Goal: Information Seeking & Learning: Learn about a topic

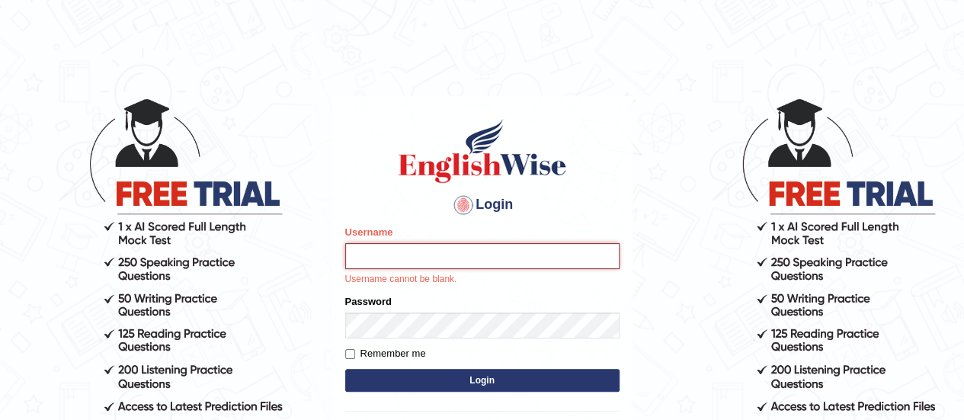
click at [421, 261] on input "Username" at bounding box center [482, 256] width 274 height 26
type input "DipeshB"
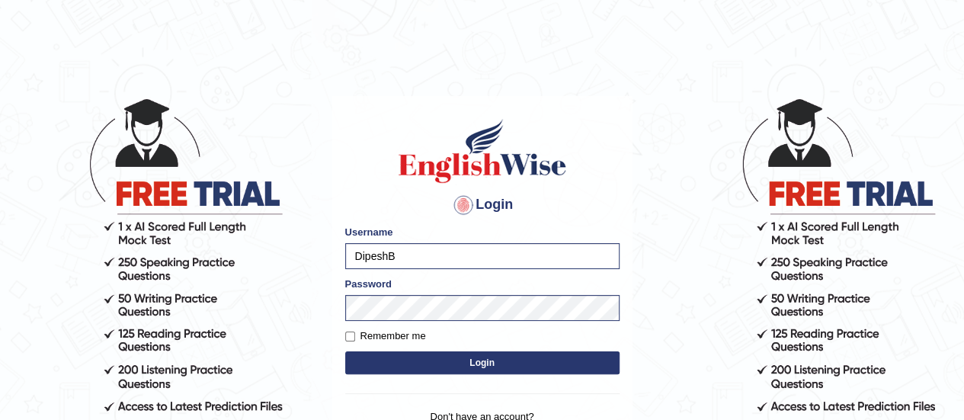
click at [434, 371] on button "Login" at bounding box center [482, 362] width 274 height 23
click at [350, 331] on form "Please fix the following errors: Username DipeshB Password Remember me Login" at bounding box center [482, 301] width 274 height 153
click at [351, 332] on input "Remember me" at bounding box center [350, 337] width 10 height 10
checkbox input "true"
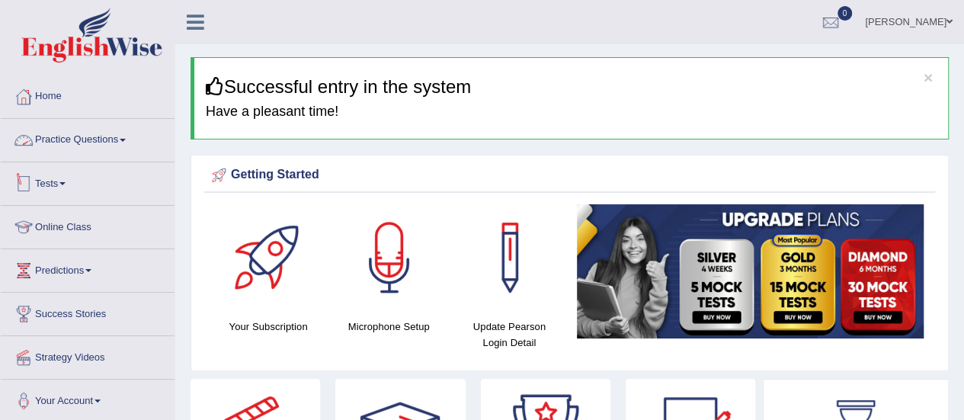
click at [78, 146] on link "Practice Questions" at bounding box center [88, 138] width 174 height 38
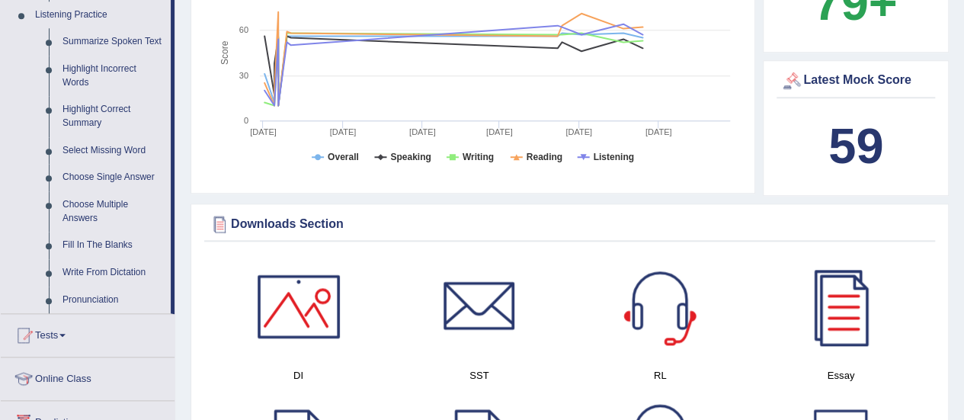
scroll to position [686, 0]
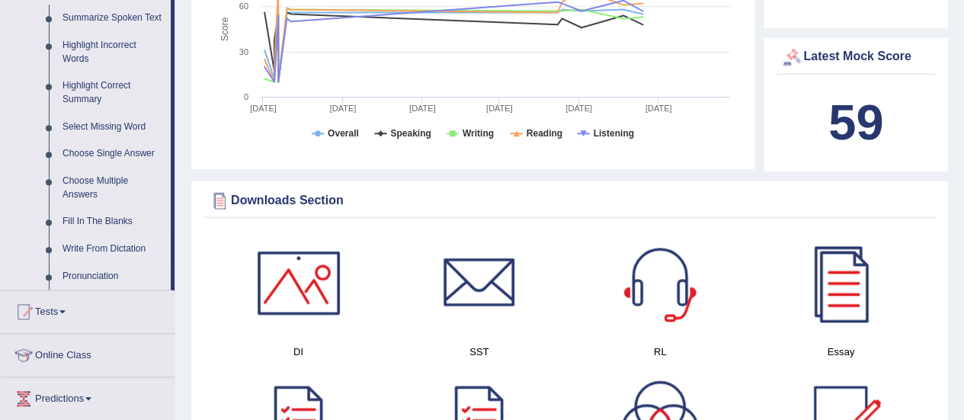
click at [114, 242] on link "Write From Dictation" at bounding box center [113, 249] width 115 height 27
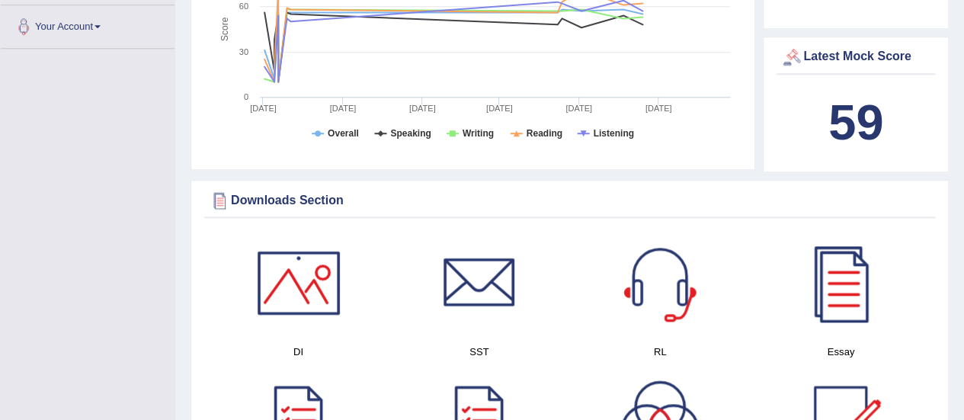
scroll to position [313, 0]
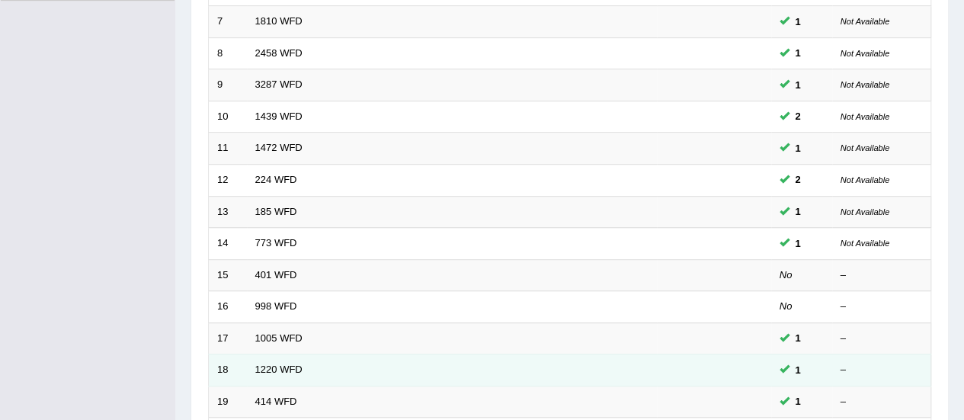
scroll to position [457, 0]
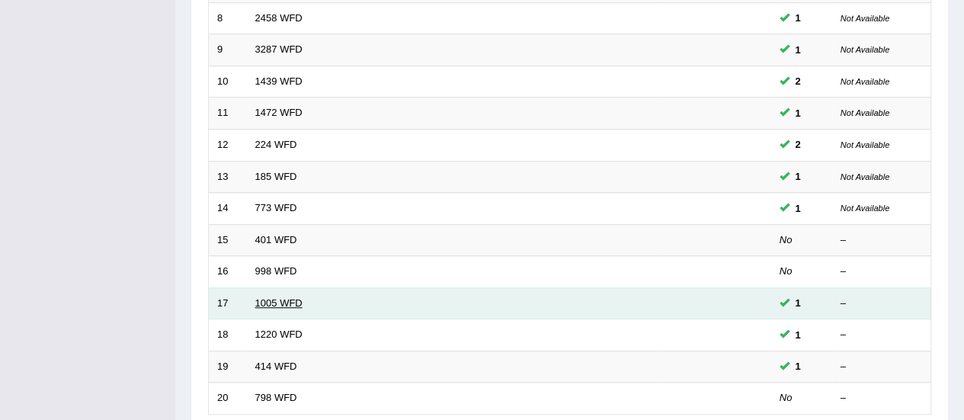
click at [282, 297] on link "1005 WFD" at bounding box center [278, 302] width 47 height 11
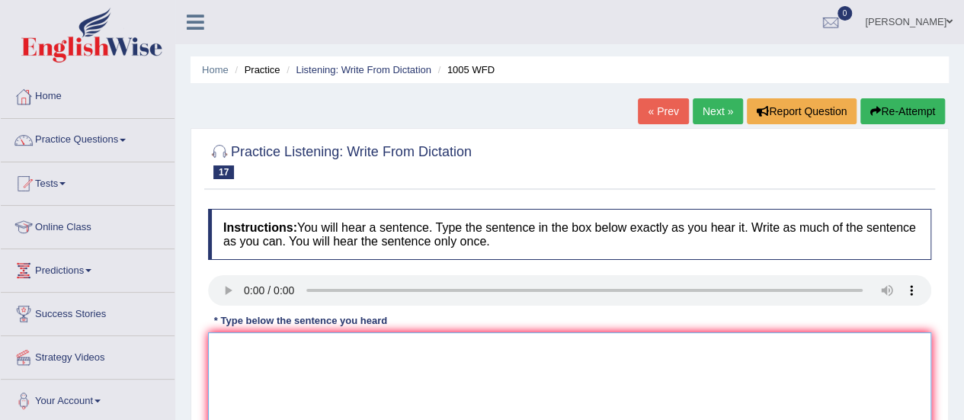
click at [313, 354] on textarea at bounding box center [569, 406] width 723 height 148
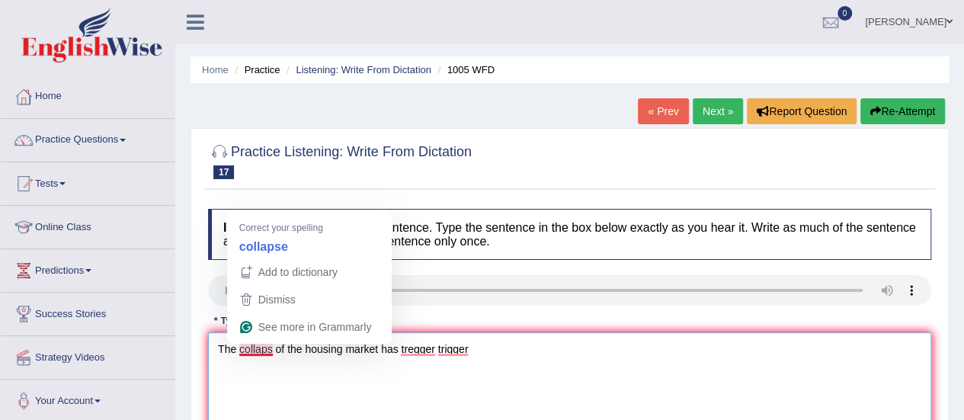
click at [273, 351] on textarea "The collaps of the housing market has tregger trigger" at bounding box center [569, 406] width 723 height 148
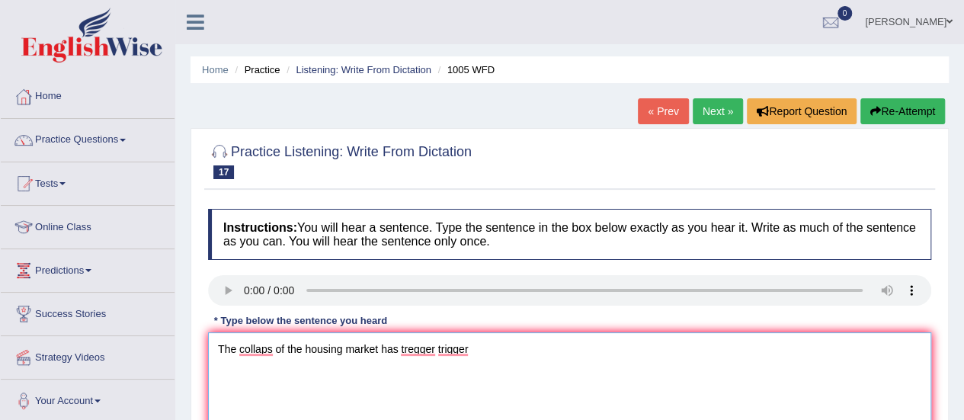
click at [512, 353] on textarea "The collaps of the housing market has tregger trigger" at bounding box center [569, 406] width 723 height 148
click at [276, 344] on textarea "The collaps of the housing market has tregger trigger financial crs throughout …" at bounding box center [569, 406] width 723 height 148
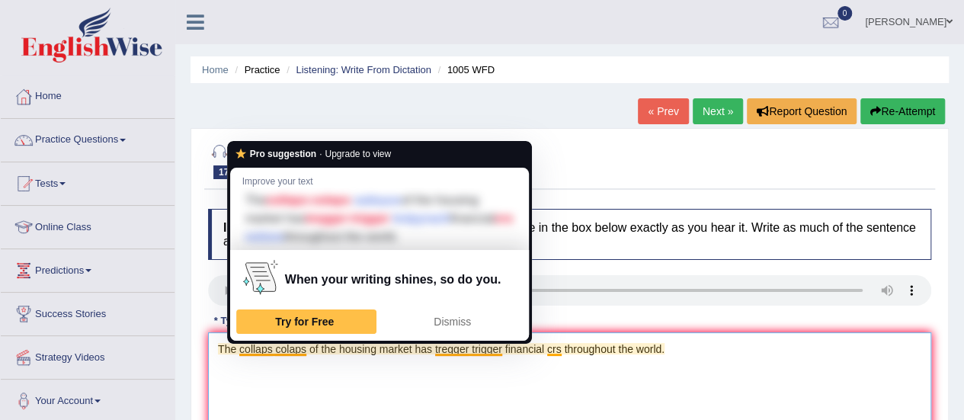
click at [273, 345] on textarea "The collaps colaps of the housing market has tregger trigger financial crs thro…" at bounding box center [569, 406] width 723 height 148
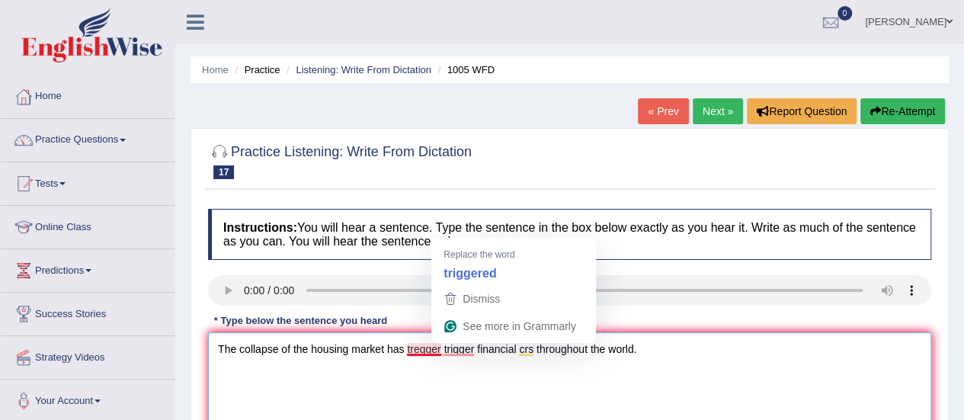
click at [439, 353] on textarea "The collapse of the housing market has tregger trigger financial crs throughout…" at bounding box center [569, 406] width 723 height 148
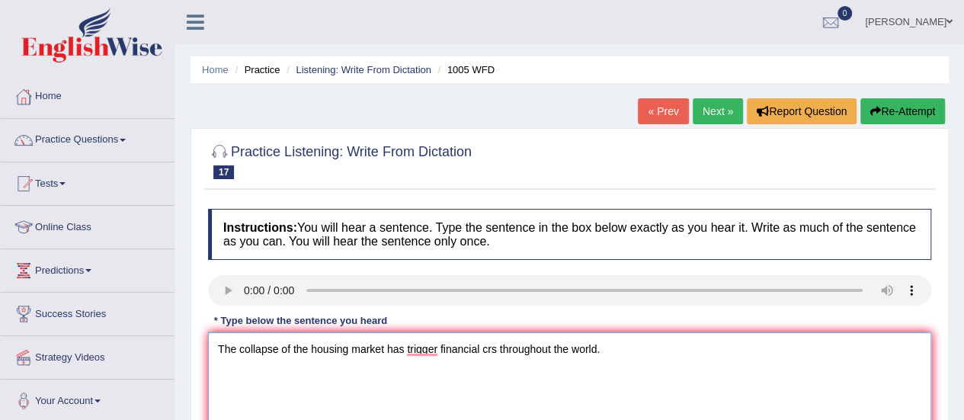
click at [485, 350] on textarea "The collapse of the housing market has trigger financial crs throughout the wor…" at bounding box center [569, 406] width 723 height 148
click at [492, 348] on textarea "The collapse of the housing market has trigger financial crs throughout the wor…" at bounding box center [569, 406] width 723 height 148
click at [495, 348] on textarea "The collapse of the housing market has trigger financial crs throughout the wor…" at bounding box center [569, 406] width 723 height 148
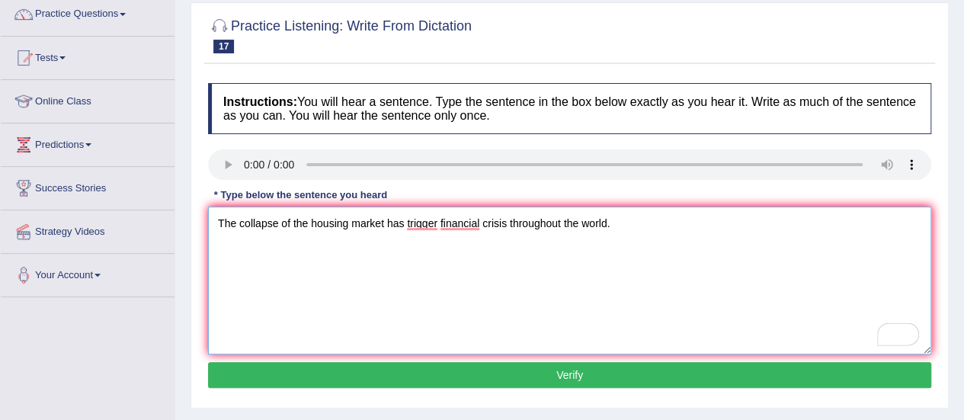
scroll to position [152, 0]
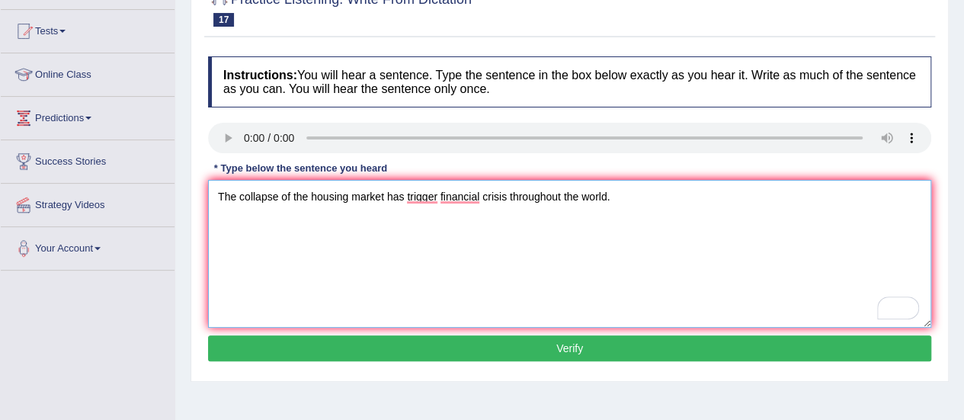
type textarea "The collapse of the housing market has trigger financial crisis throughout the …"
click at [507, 344] on button "Verify" at bounding box center [569, 348] width 723 height 26
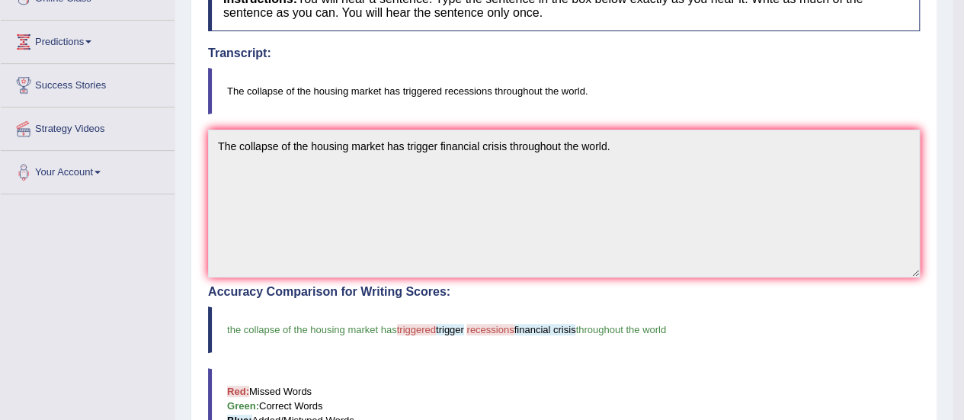
scroll to position [0, 0]
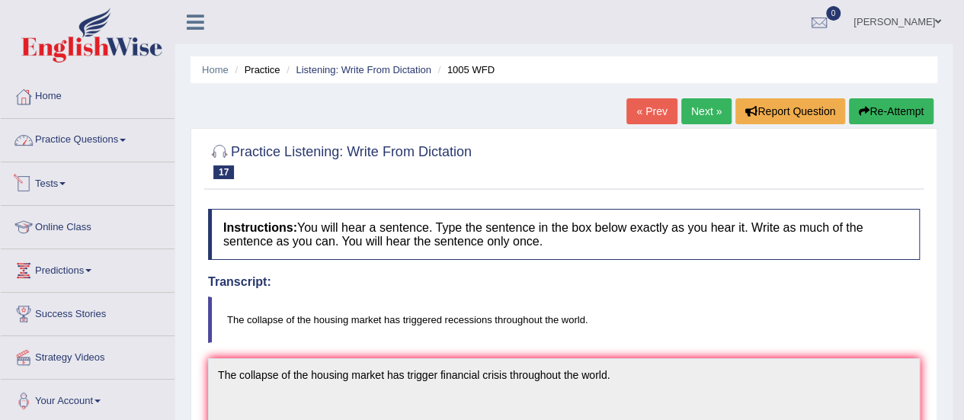
click at [58, 150] on link "Practice Questions" at bounding box center [88, 138] width 174 height 38
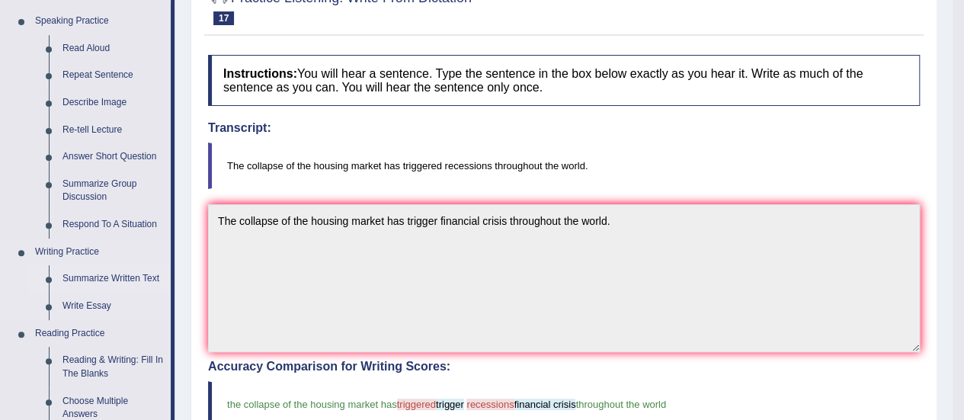
scroll to position [305, 0]
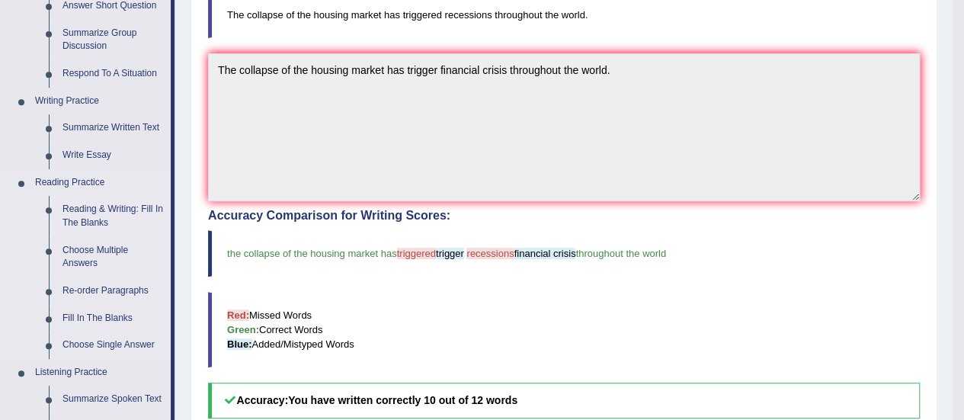
click at [108, 206] on link "Reading & Writing: Fill In The Blanks" at bounding box center [113, 216] width 115 height 40
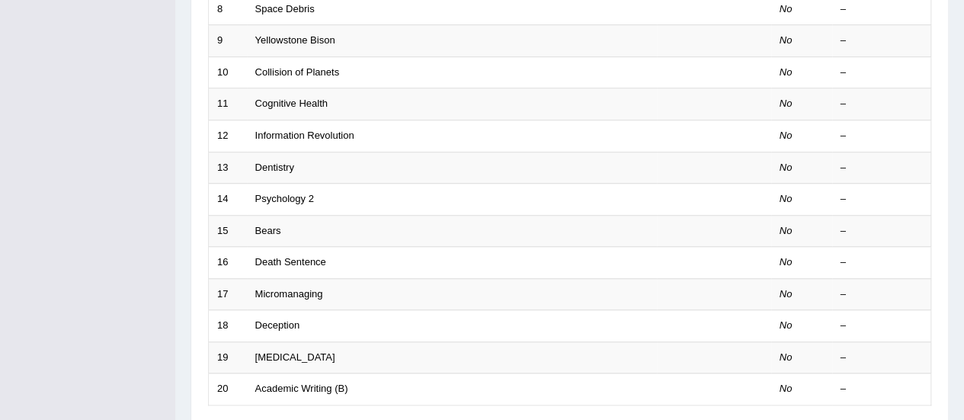
scroll to position [582, 0]
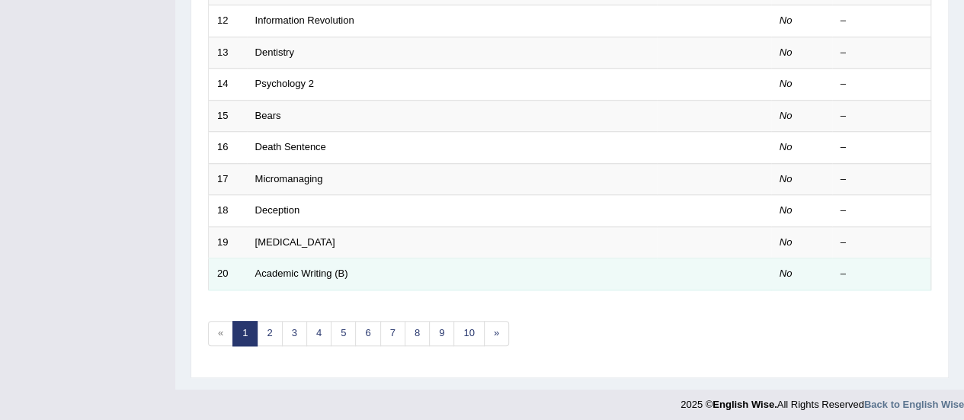
click at [302, 274] on td "Academic Writing (B)" at bounding box center [452, 274] width 410 height 32
click at [297, 268] on link "Academic Writing (B)" at bounding box center [301, 273] width 93 height 11
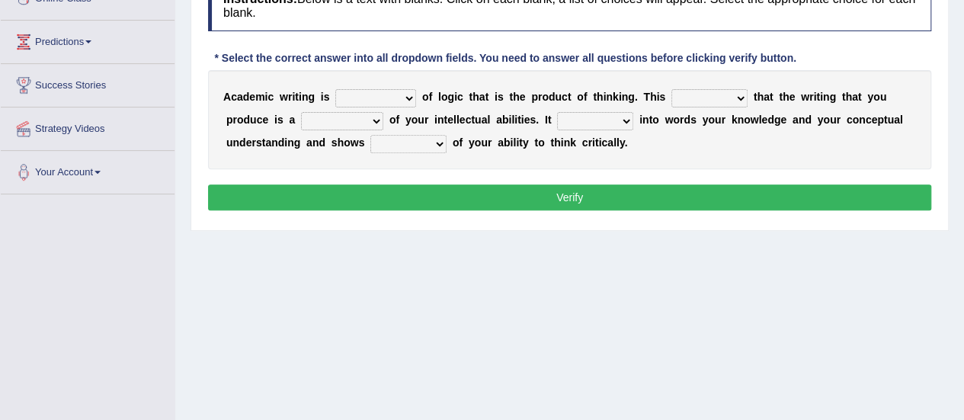
scroll to position [76, 0]
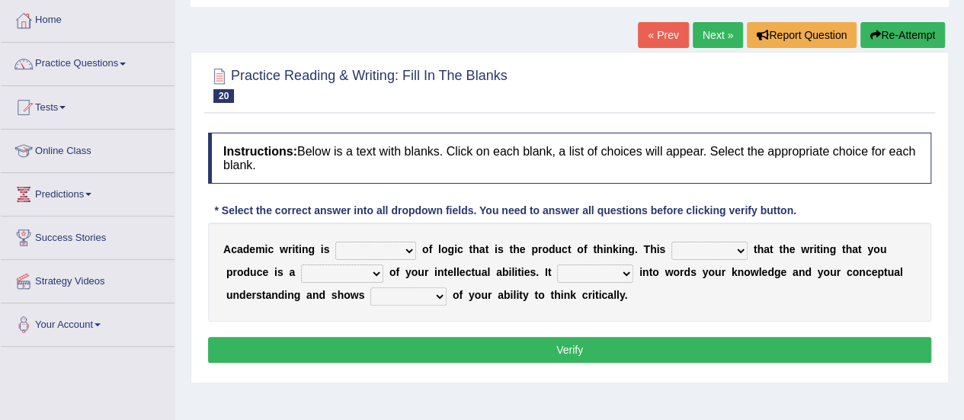
click at [374, 249] on select "expectation entitlement expression exchange" at bounding box center [375, 251] width 81 height 18
select select "expression"
click at [335, 242] on select "expectation entitlement expression exchange" at bounding box center [375, 251] width 81 height 18
click at [731, 255] on select "means questions stipulates answers" at bounding box center [710, 251] width 76 height 18
select select "means"
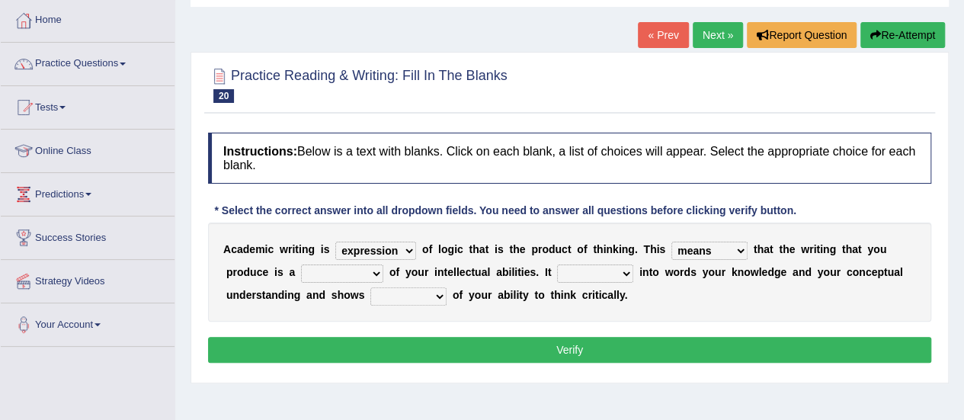
click at [672, 242] on select "means questions stipulates answers" at bounding box center [710, 251] width 76 height 18
click at [351, 268] on select "redundancy mission credit reflection" at bounding box center [342, 274] width 82 height 18
select select "reflection"
click at [301, 265] on select "redundancy mission credit reflection" at bounding box center [342, 274] width 82 height 18
click at [601, 268] on select "enriches shows allows puts" at bounding box center [595, 274] width 76 height 18
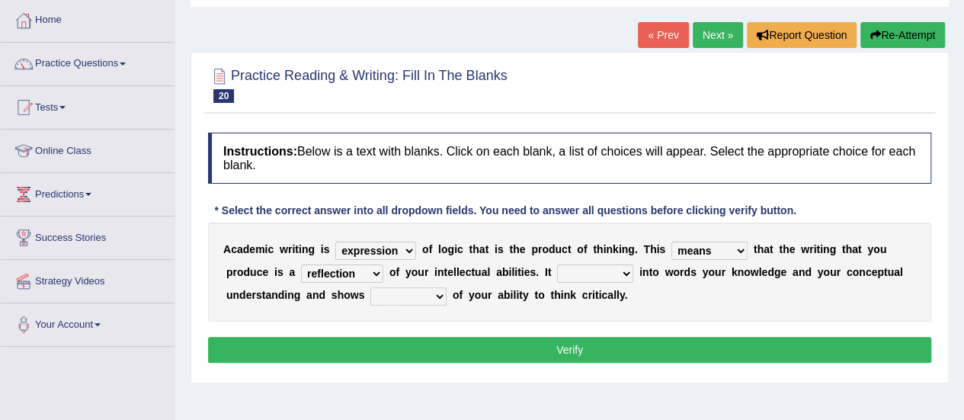
select select "enriches"
click at [557, 265] on select "enriches shows allows puts" at bounding box center [595, 274] width 76 height 18
click at [402, 297] on select "hassle excuse capacity evidence" at bounding box center [408, 296] width 76 height 18
select select "capacity"
click at [370, 287] on select "hassle excuse capacity evidence" at bounding box center [408, 296] width 76 height 18
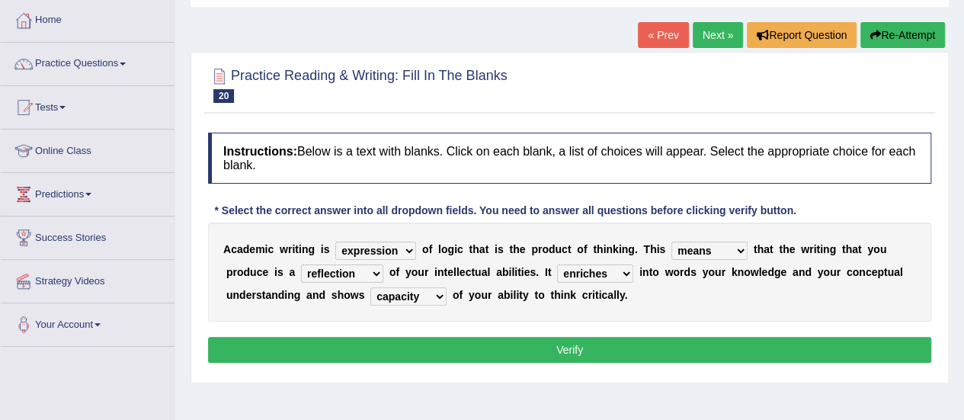
click at [422, 350] on button "Verify" at bounding box center [569, 350] width 723 height 26
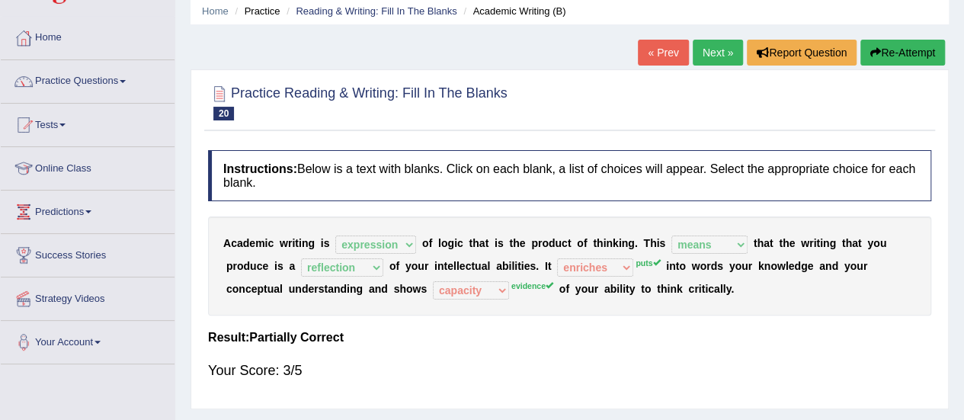
scroll to position [0, 0]
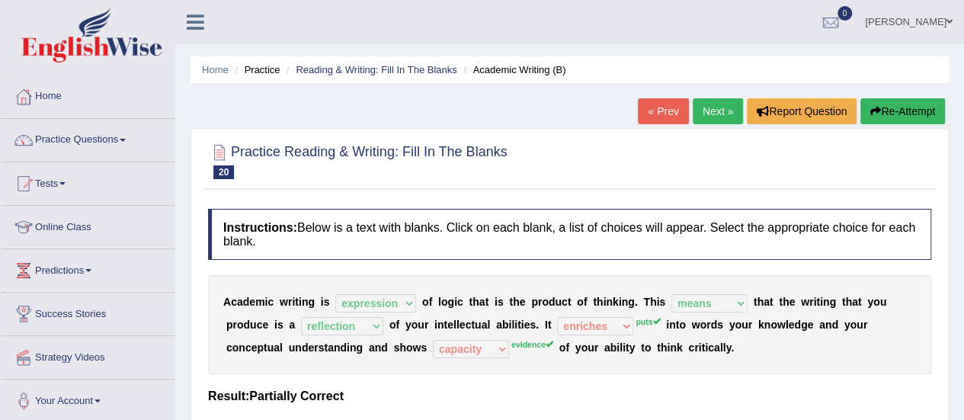
click at [725, 104] on link "Next »" at bounding box center [718, 111] width 50 height 26
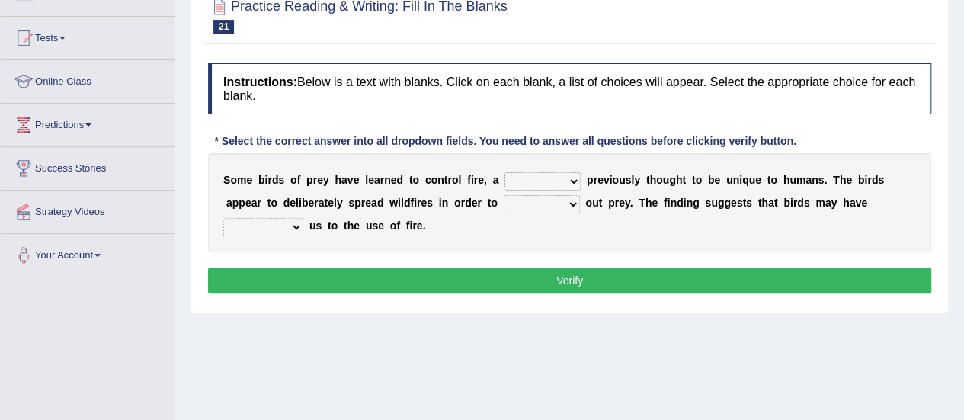
scroll to position [152, 0]
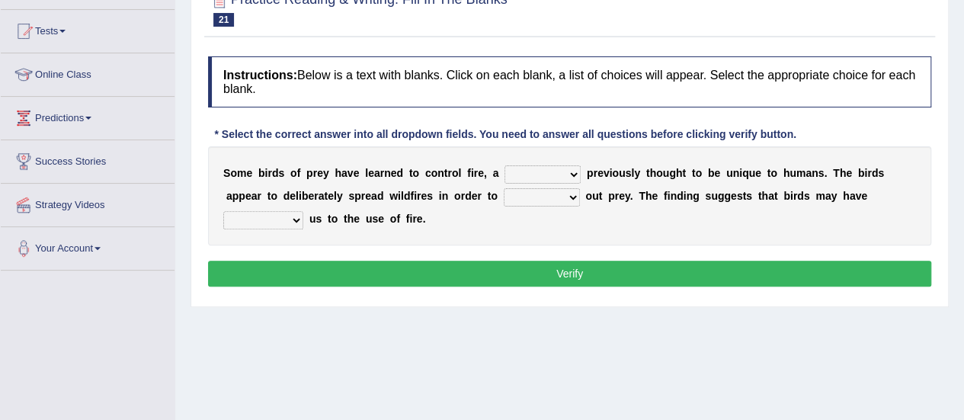
click at [527, 171] on select "question profile tale skill" at bounding box center [543, 174] width 76 height 18
select select "tale"
click at [505, 165] on select "question profile tale skill" at bounding box center [543, 174] width 76 height 18
click at [538, 194] on select "prevent limit span flush" at bounding box center [542, 197] width 76 height 18
select select "span"
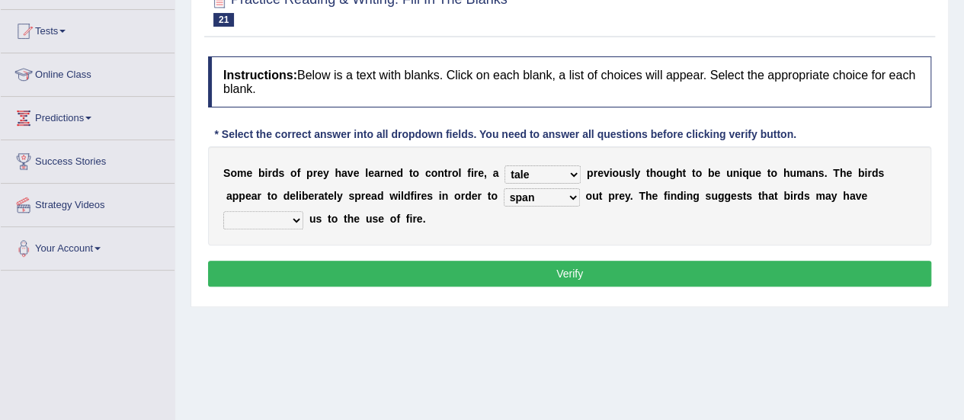
click at [504, 188] on select "prevent limit span flush" at bounding box center [542, 197] width 76 height 18
click at [285, 219] on select "prophesied beaten transmitted forced" at bounding box center [263, 220] width 80 height 18
select select "transmitted"
click at [223, 211] on select "prophesied beaten transmitted forced" at bounding box center [263, 220] width 80 height 18
click at [344, 268] on button "Verify" at bounding box center [569, 274] width 723 height 26
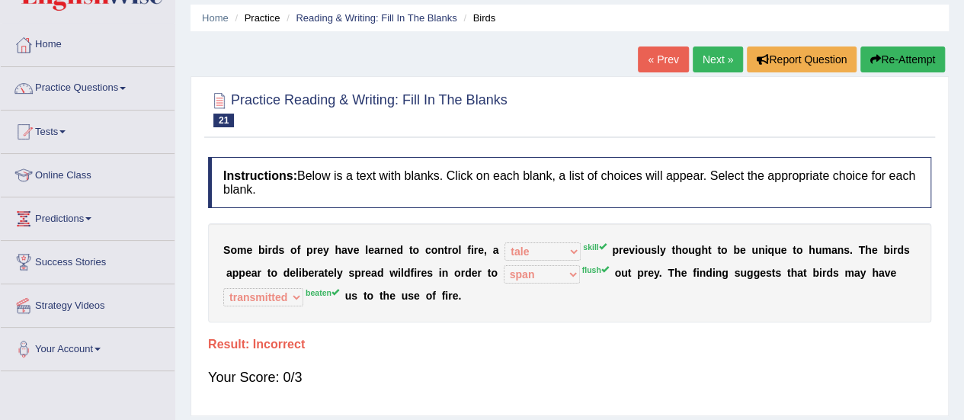
scroll to position [0, 0]
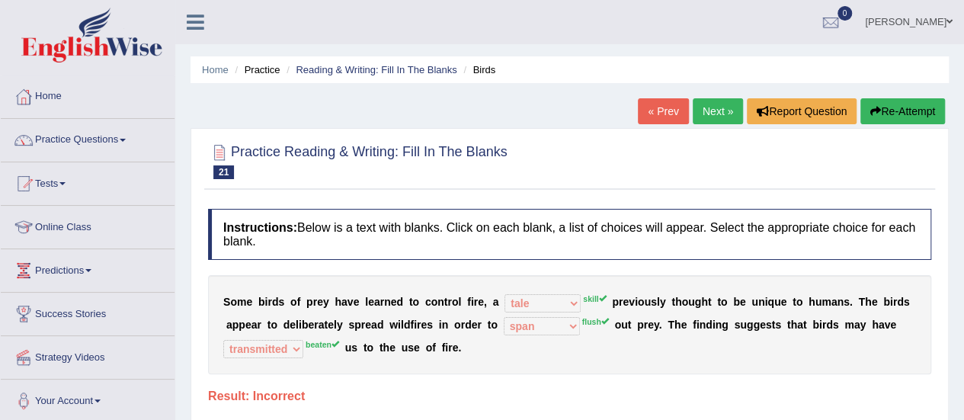
click at [726, 107] on link "Next »" at bounding box center [718, 111] width 50 height 26
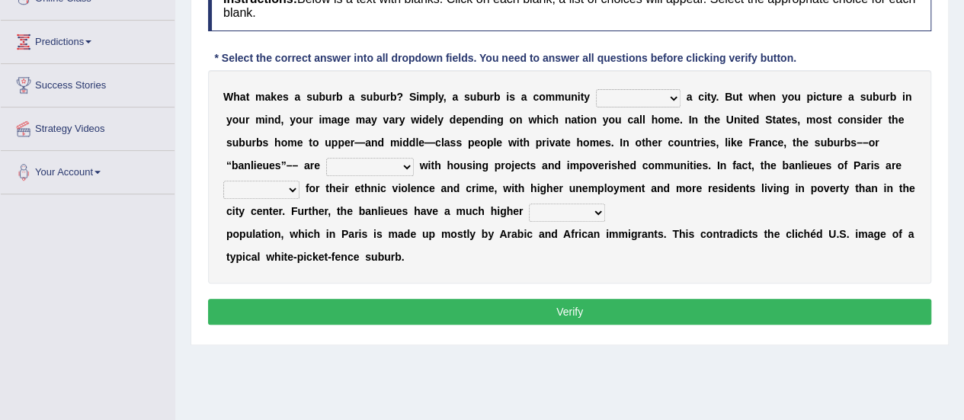
click at [635, 101] on select "lying locating situating surrounding" at bounding box center [638, 98] width 85 height 18
select select "situating"
click at [596, 89] on select "lying locating situating surrounding" at bounding box center [638, 98] width 85 height 18
click at [341, 166] on select "antonymous antibiotic synonymous synthetic" at bounding box center [370, 167] width 88 height 18
select select "synonymous"
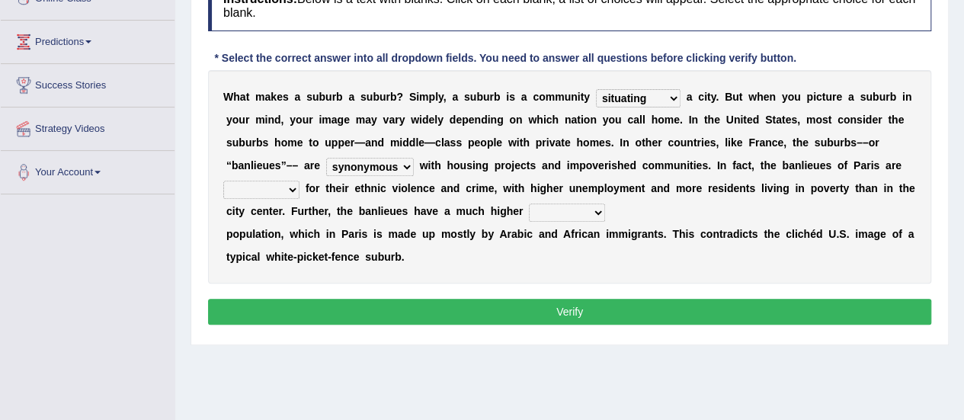
click at [326, 158] on select "antonymous antibiotic synonymous synthetic" at bounding box center [370, 167] width 88 height 18
click at [277, 184] on select "clamorous sensitive famous notorious" at bounding box center [261, 190] width 76 height 18
select select "clamorous"
click at [223, 181] on select "clamorous sensitive famous notorious" at bounding box center [261, 190] width 76 height 18
click at [549, 210] on select "local young immigrant senior" at bounding box center [567, 213] width 76 height 18
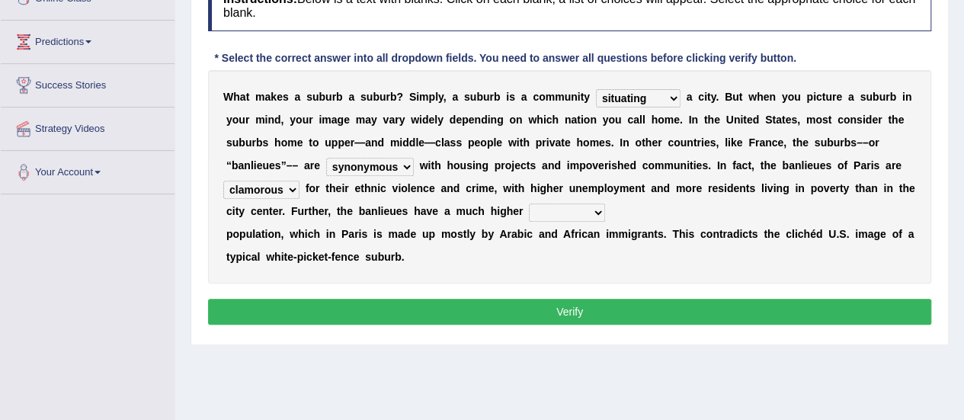
select select "immigrant"
click at [529, 204] on select "local young immigrant senior" at bounding box center [567, 213] width 76 height 18
click at [521, 309] on button "Verify" at bounding box center [569, 312] width 723 height 26
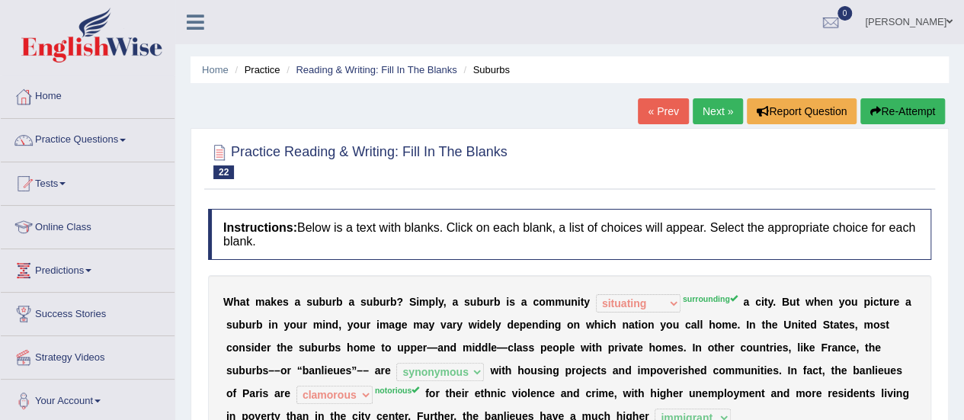
click at [710, 112] on link "Next »" at bounding box center [718, 111] width 50 height 26
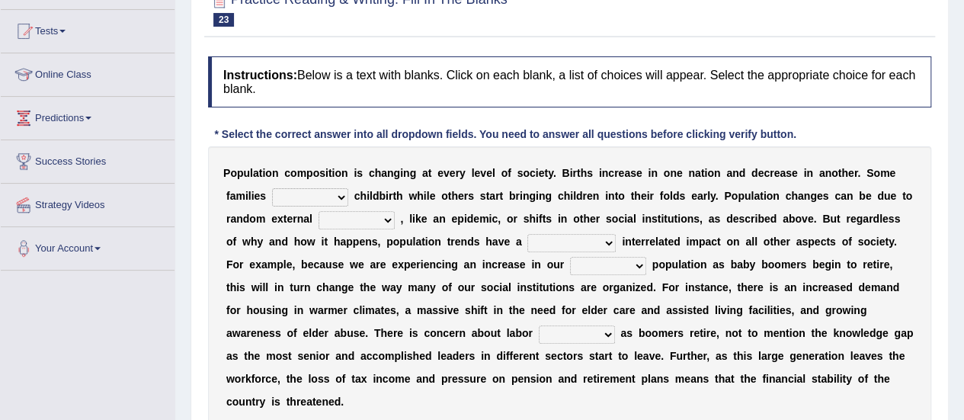
click at [285, 193] on select "demand default deliver delay" at bounding box center [310, 197] width 76 height 18
select select "delay"
click at [272, 188] on select "demand default deliver delay" at bounding box center [310, 197] width 76 height 18
click at [367, 222] on select "variations fortune formation forces" at bounding box center [357, 220] width 76 height 18
select select "variations"
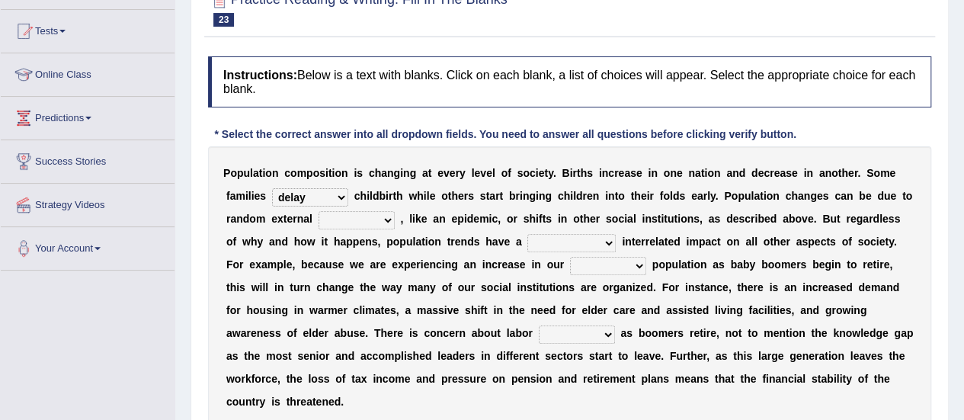
click at [319, 211] on select "variations fortune formation forces" at bounding box center [357, 220] width 76 height 18
click at [380, 213] on select "variations fortune formation forces" at bounding box center [357, 220] width 76 height 18
click at [668, 240] on b "e" at bounding box center [671, 242] width 6 height 12
click at [529, 240] on select "tremendous tenuous tremulous spontaneous" at bounding box center [571, 243] width 88 height 18
select select "tremendous"
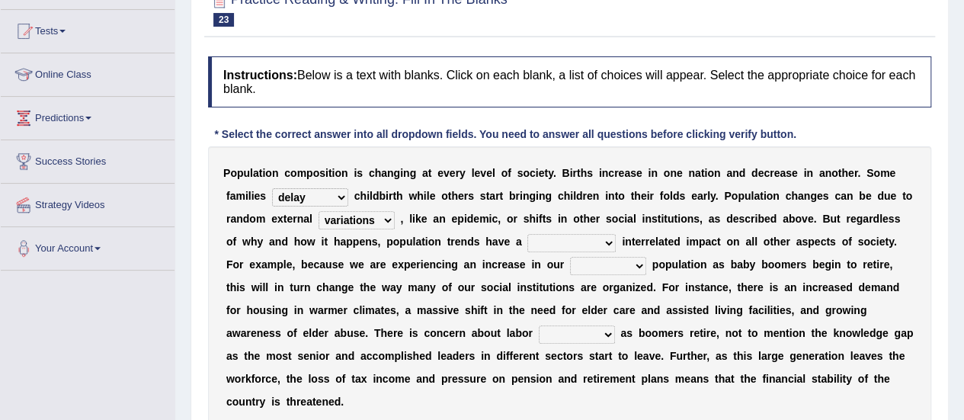
click at [527, 234] on select "tremendous tenuous tremulous spontaneous" at bounding box center [571, 243] width 88 height 18
click at [564, 234] on select "tremendous tenuous tremulous spontaneous" at bounding box center [571, 243] width 88 height 18
click at [737, 265] on b "a" at bounding box center [740, 264] width 6 height 12
click at [573, 270] on select "tertiary senior junior primary" at bounding box center [608, 266] width 76 height 18
select select "senior"
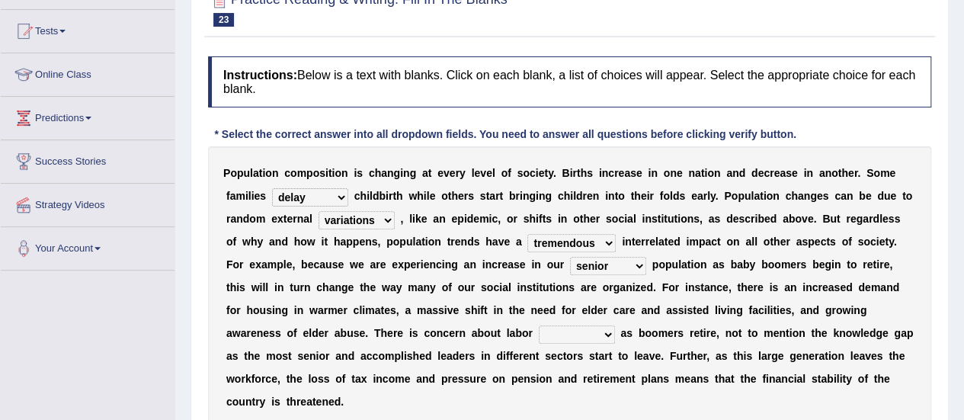
click at [570, 257] on select "tertiary senior junior primary" at bounding box center [608, 266] width 76 height 18
click at [539, 338] on select "shortcuts shortfalls shortages shorthand" at bounding box center [577, 334] width 76 height 18
select select "shortages"
click at [539, 325] on select "shortcuts shortfalls shortages shorthand" at bounding box center [577, 334] width 76 height 18
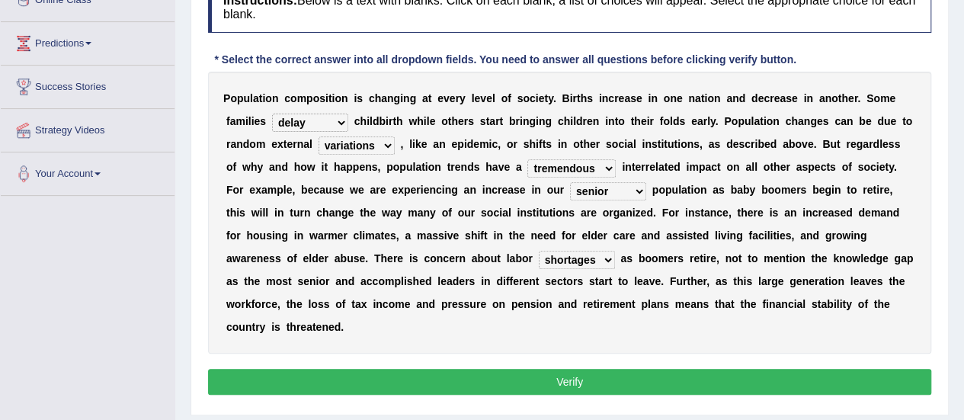
scroll to position [229, 0]
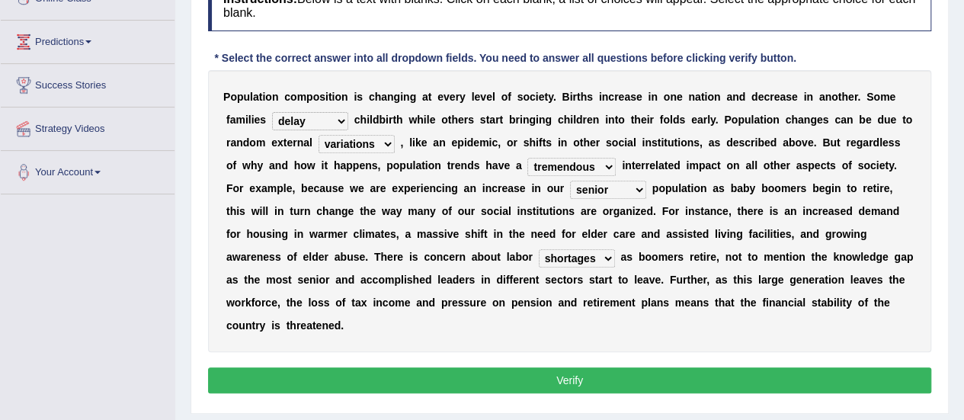
click at [514, 386] on button "Verify" at bounding box center [569, 380] width 723 height 26
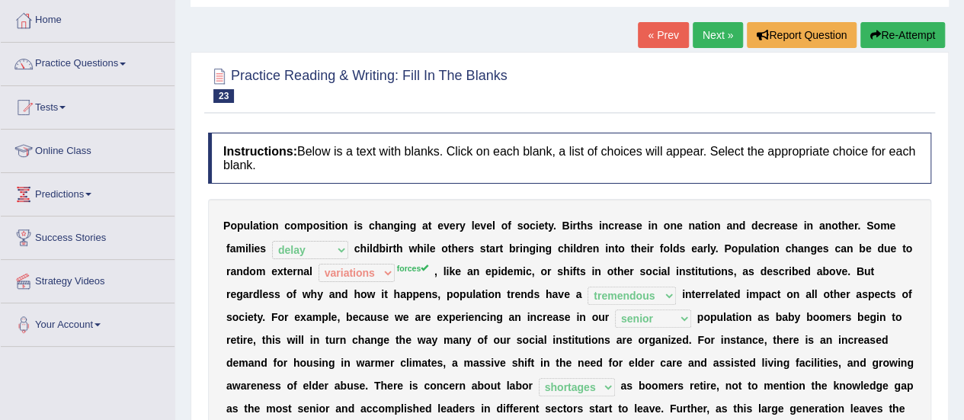
scroll to position [0, 0]
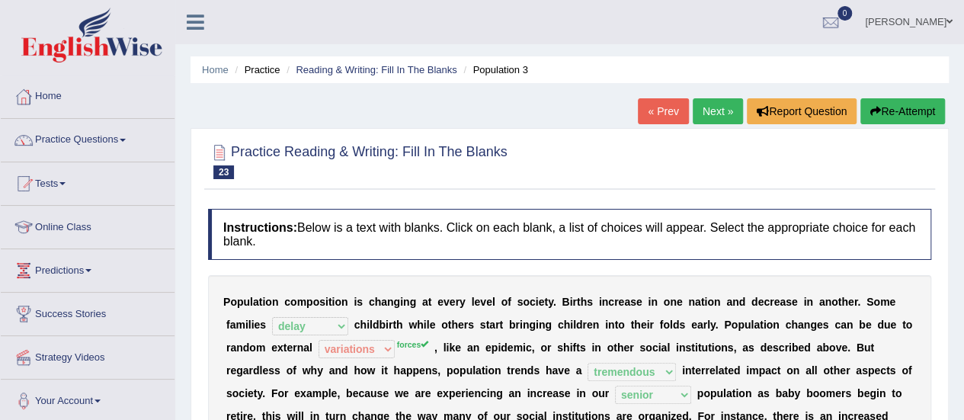
click at [707, 104] on link "Next »" at bounding box center [718, 111] width 50 height 26
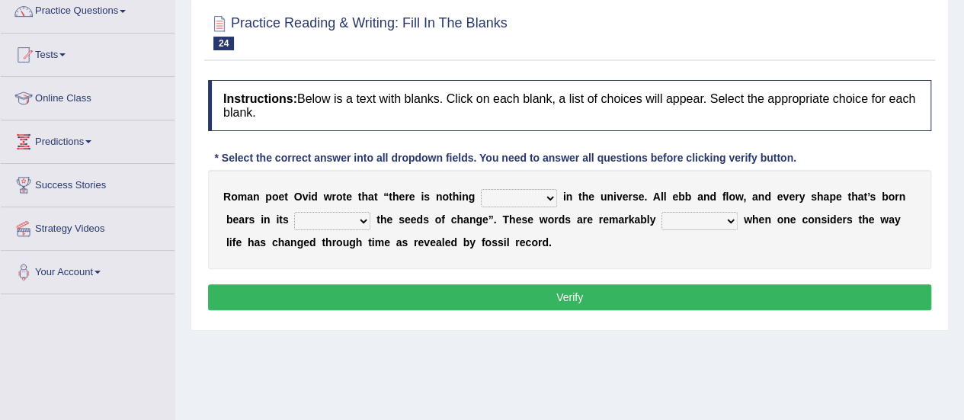
scroll to position [152, 0]
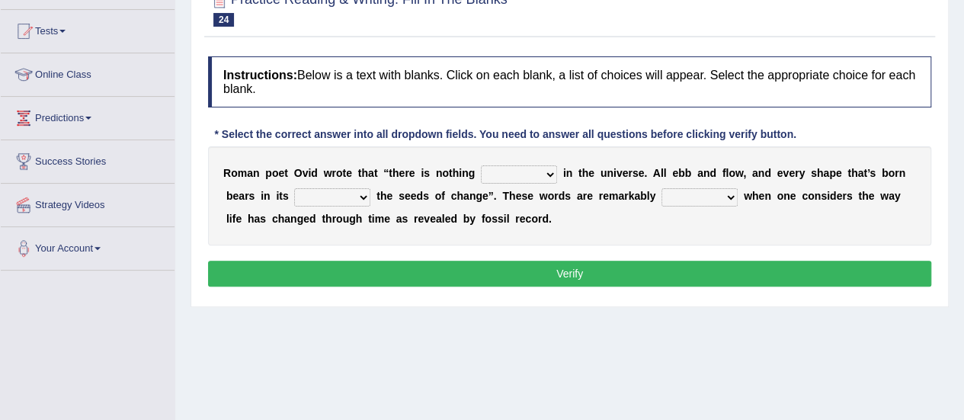
click at [500, 167] on select "orthodox volatile constant cheap" at bounding box center [519, 174] width 76 height 18
select select "constant"
click at [481, 165] on select "orthodox volatile constant cheap" at bounding box center [519, 174] width 76 height 18
click at [325, 199] on select "heart limb womb brain" at bounding box center [332, 197] width 76 height 18
select select "womb"
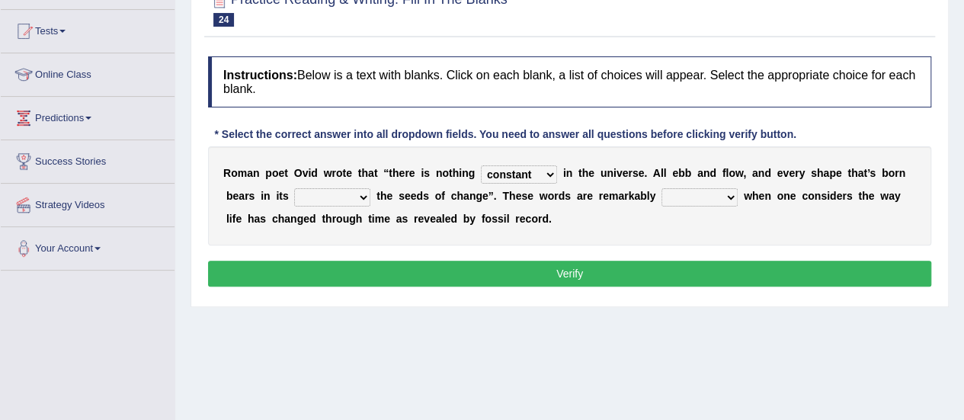
click at [294, 188] on select "heart limb womb brain" at bounding box center [332, 197] width 76 height 18
click at [692, 197] on select "prevalent detached relevant dominant" at bounding box center [700, 197] width 76 height 18
select select "relevant"
click at [662, 188] on select "prevalent detached relevant dominant" at bounding box center [700, 197] width 76 height 18
click at [396, 268] on button "Verify" at bounding box center [569, 274] width 723 height 26
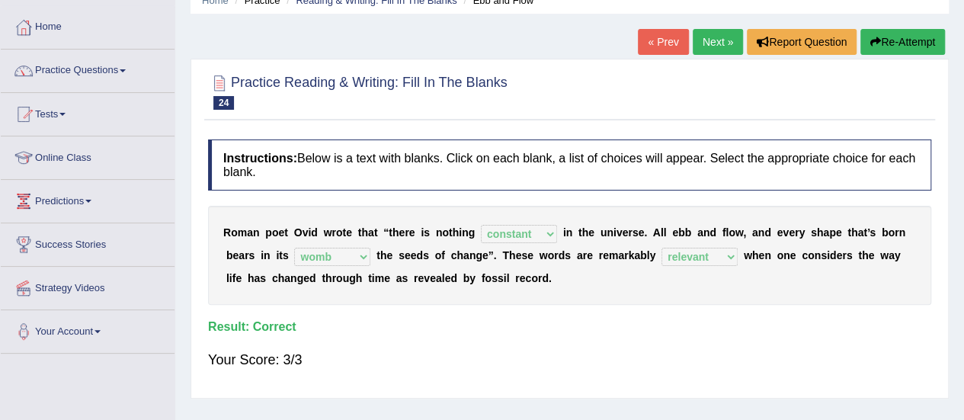
scroll to position [0, 0]
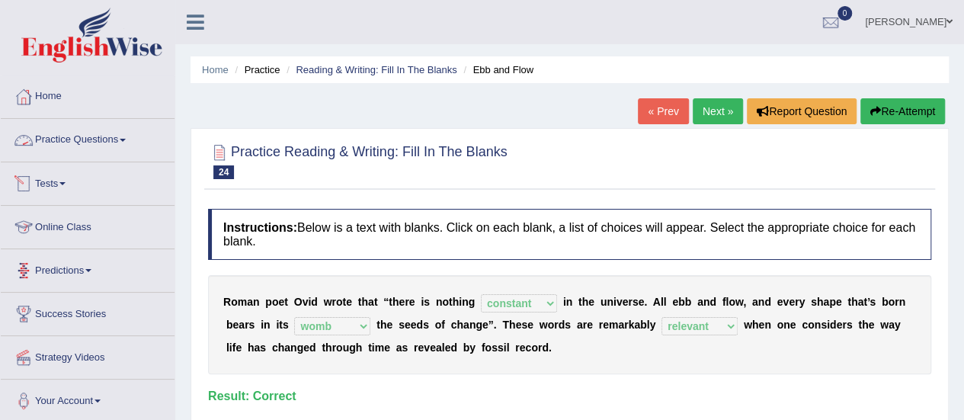
click at [61, 135] on link "Practice Questions" at bounding box center [88, 138] width 174 height 38
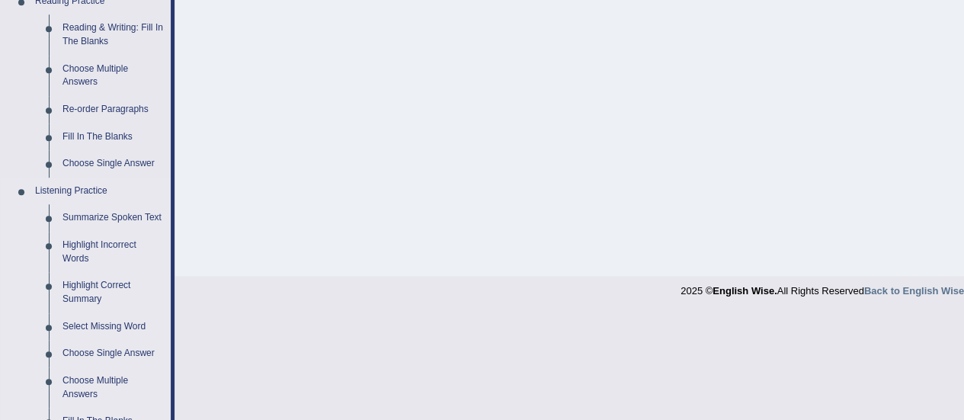
scroll to position [534, 0]
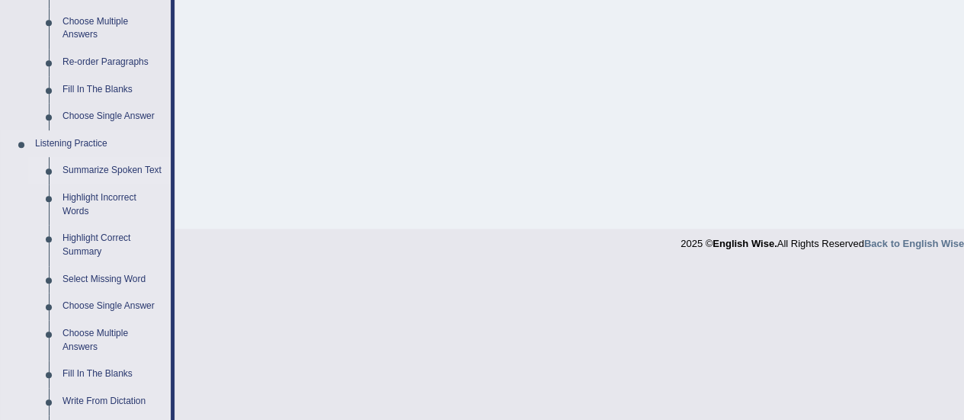
click at [100, 173] on link "Summarize Spoken Text" at bounding box center [113, 170] width 115 height 27
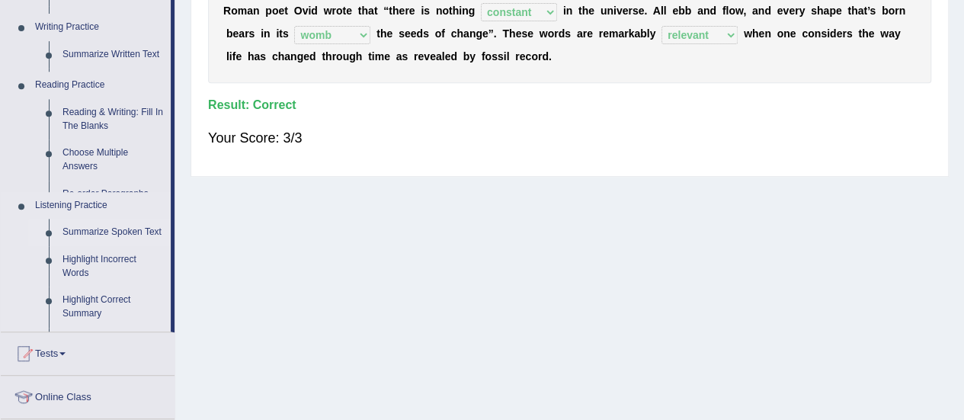
scroll to position [194, 0]
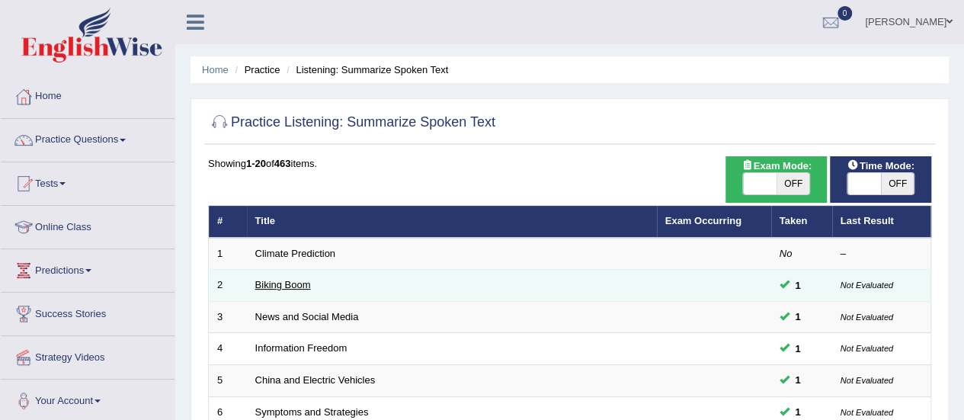
click at [300, 284] on link "Biking Boom" at bounding box center [283, 284] width 56 height 11
